Goal: Use online tool/utility: Utilize a website feature to perform a specific function

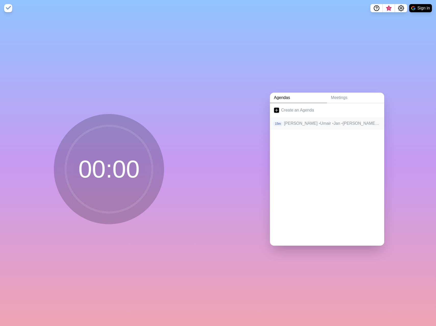
click at [321, 119] on div "15m [PERSON_NAME] • Umair • Jan • Heiko • Micha" at bounding box center [327, 123] width 114 height 12
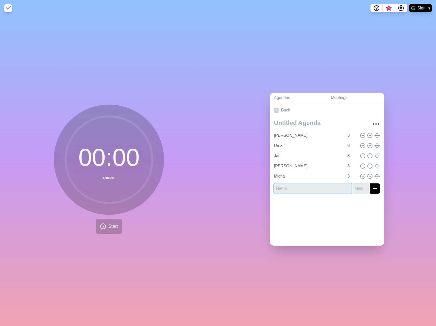
click at [311, 189] on input "text" at bounding box center [313, 188] width 78 height 10
type input "[PERSON_NAME]"
click at [361, 189] on input "number" at bounding box center [361, 188] width 16 height 10
type input "3"
click at [377, 187] on icon "submit" at bounding box center [375, 188] width 6 height 6
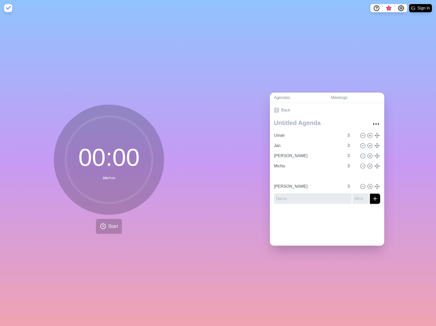
type input "Jan"
type input "[PERSON_NAME]"
type input "Micha"
type input "[PERSON_NAME]"
type input "Umair"
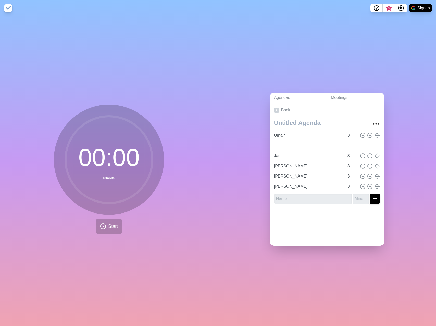
type input "Micha"
type input "Jan"
type input "[PERSON_NAME]"
click at [303, 198] on input "text" at bounding box center [313, 199] width 78 height 10
type input "[PERSON_NAME]"
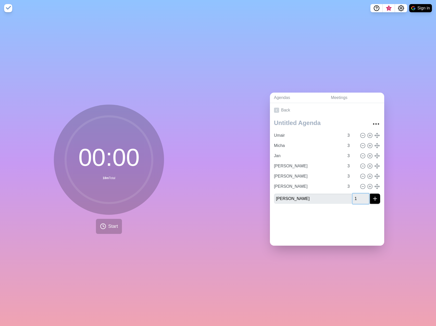
type input "1"
click at [365, 197] on input "1" at bounding box center [361, 199] width 16 height 10
type input "3"
click at [375, 200] on icon "submit" at bounding box center [375, 199] width 6 height 6
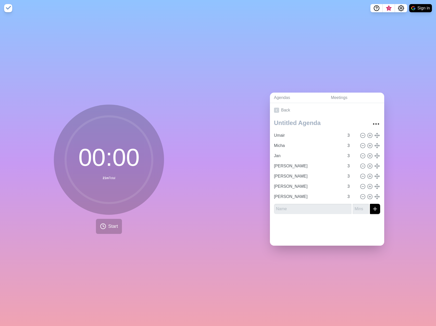
click at [150, 223] on div "00 : 00 21m Total Start" at bounding box center [109, 169] width 110 height 129
click at [109, 225] on span "Start" at bounding box center [113, 226] width 10 height 7
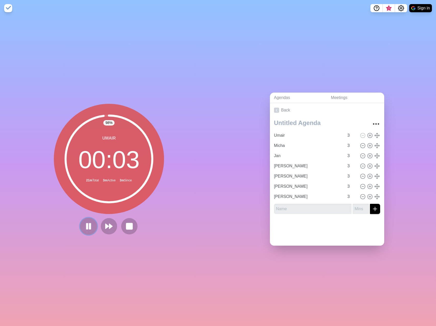
click at [88, 224] on rect at bounding box center [87, 226] width 2 height 6
click at [108, 227] on icon at bounding box center [109, 226] width 9 height 9
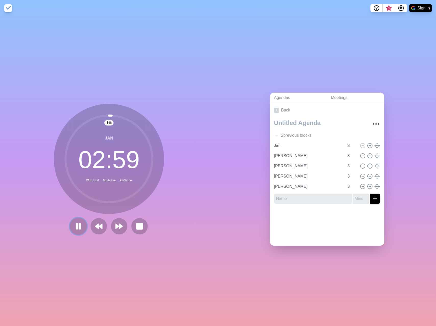
click at [78, 224] on icon at bounding box center [78, 226] width 9 height 9
click at [77, 225] on polygon at bounding box center [78, 226] width 5 height 6
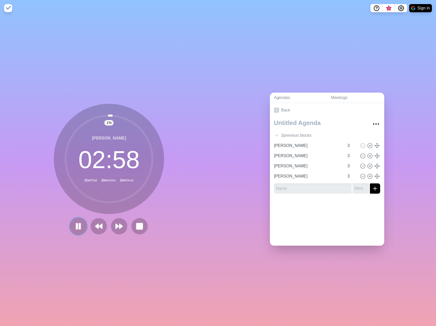
click at [77, 224] on rect at bounding box center [77, 226] width 2 height 6
click at [78, 229] on icon at bounding box center [78, 226] width 9 height 9
click at [369, 206] on div at bounding box center [327, 208] width 114 height 20
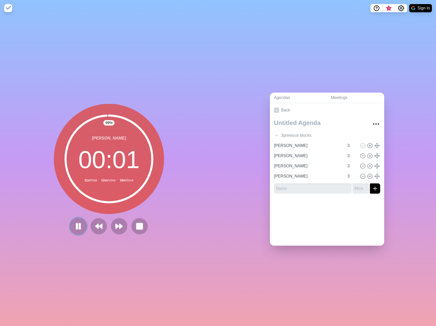
click at [77, 227] on rect at bounding box center [77, 226] width 2 height 6
click at [76, 225] on polygon at bounding box center [78, 226] width 5 height 6
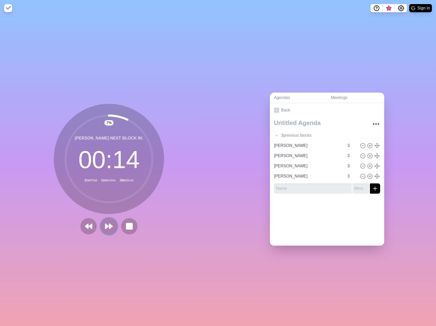
click at [112, 224] on icon at bounding box center [109, 226] width 9 height 9
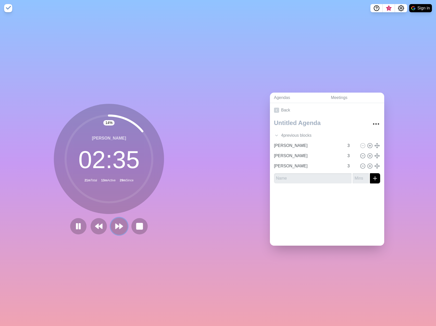
click at [116, 226] on polygon at bounding box center [117, 226] width 3 height 5
